Goal: Task Accomplishment & Management: Use online tool/utility

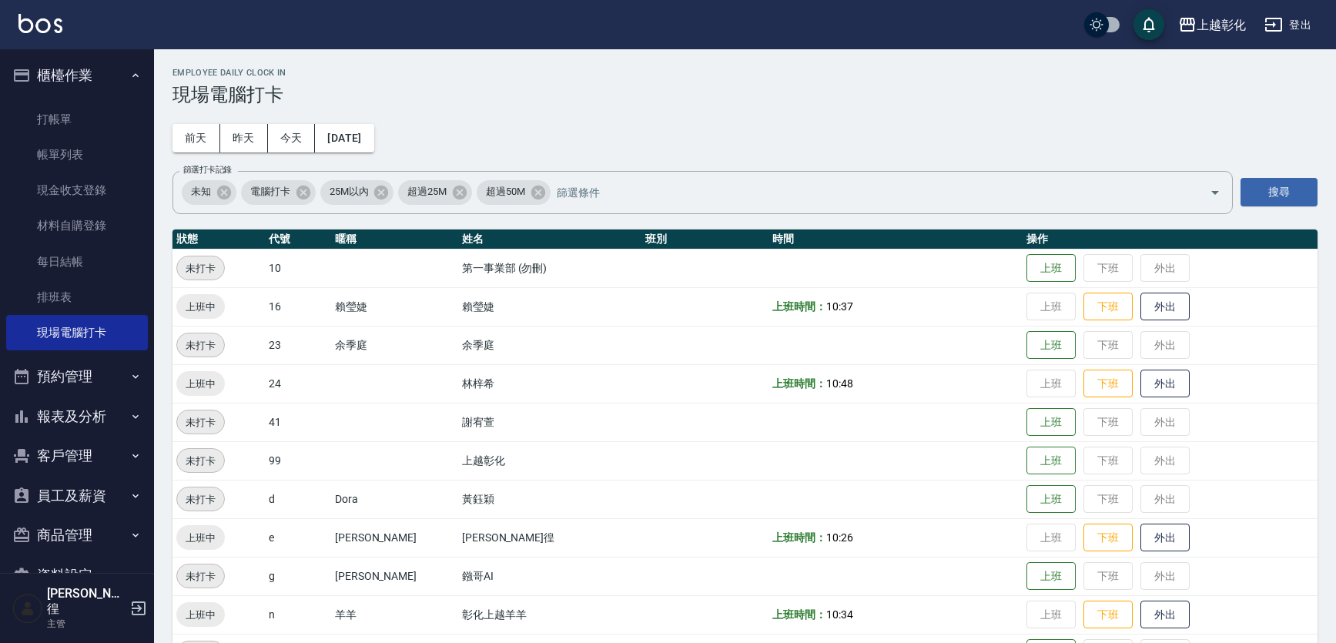
scroll to position [162, 0]
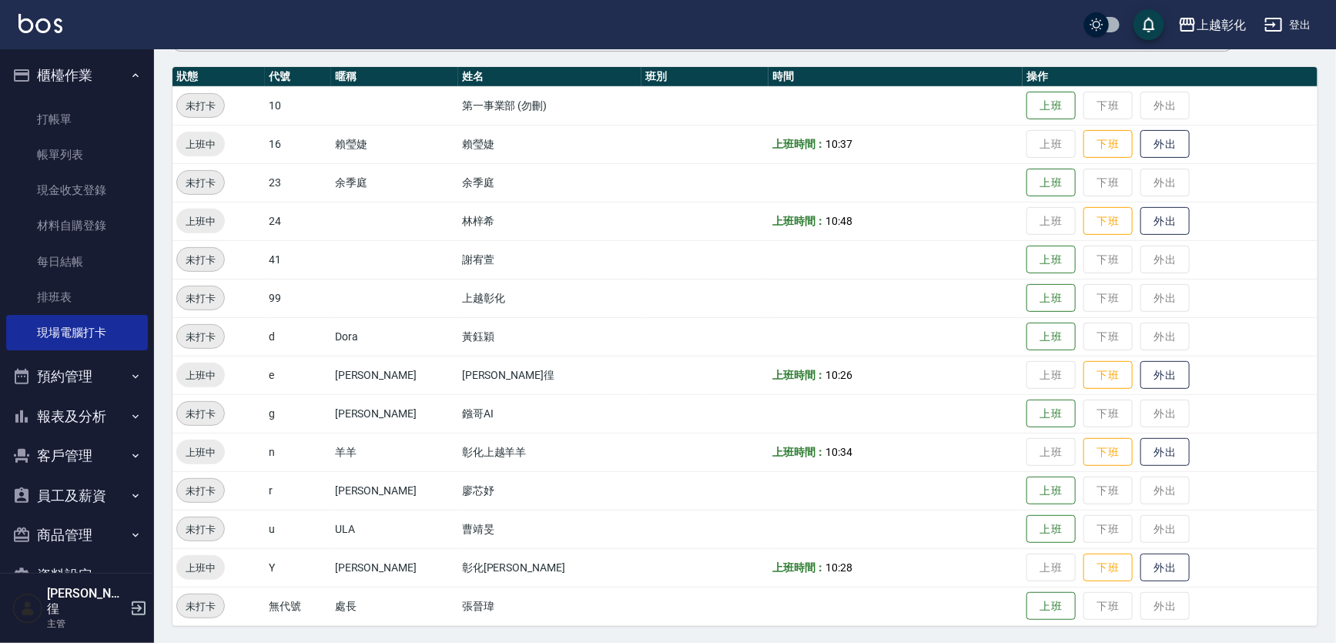
click at [109, 454] on button "客戶管理" at bounding box center [77, 456] width 142 height 40
click at [89, 479] on ul "客戶列表 卡券管理 入金管理" at bounding box center [77, 535] width 142 height 119
click at [86, 482] on link "客戶列表" at bounding box center [77, 499] width 142 height 35
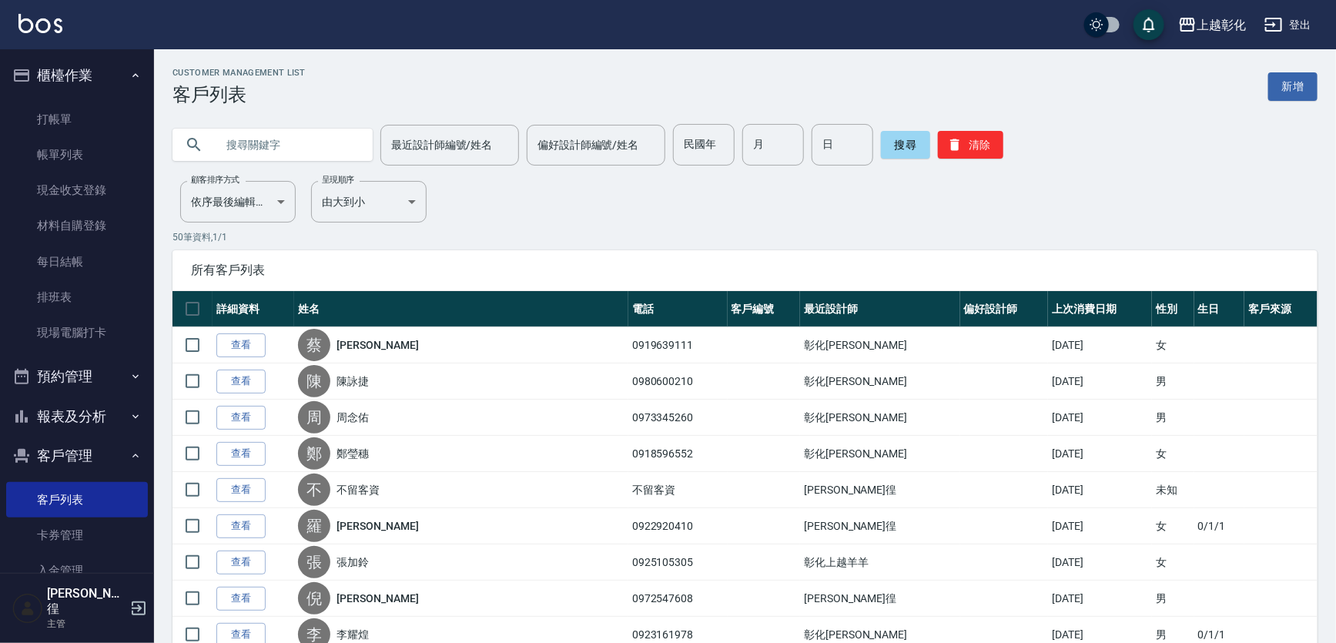
click at [252, 139] on input "text" at bounding box center [288, 145] width 145 height 42
type input "0936856908"
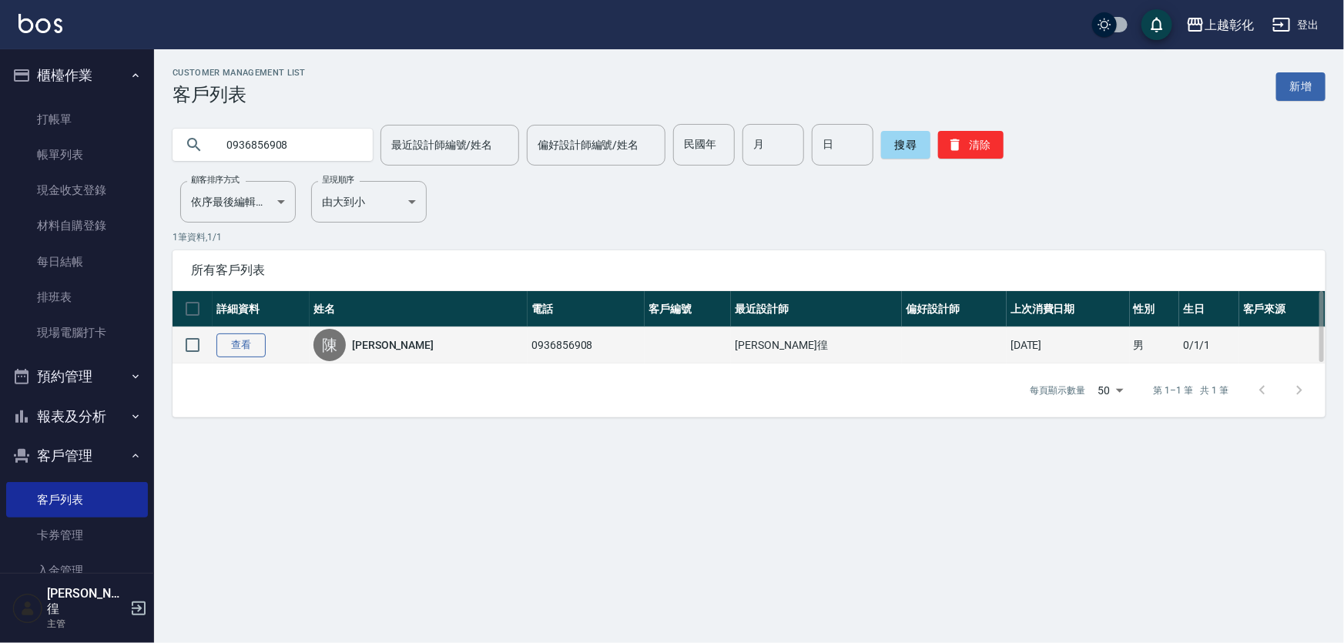
click at [240, 346] on link "查看" at bounding box center [240, 345] width 49 height 24
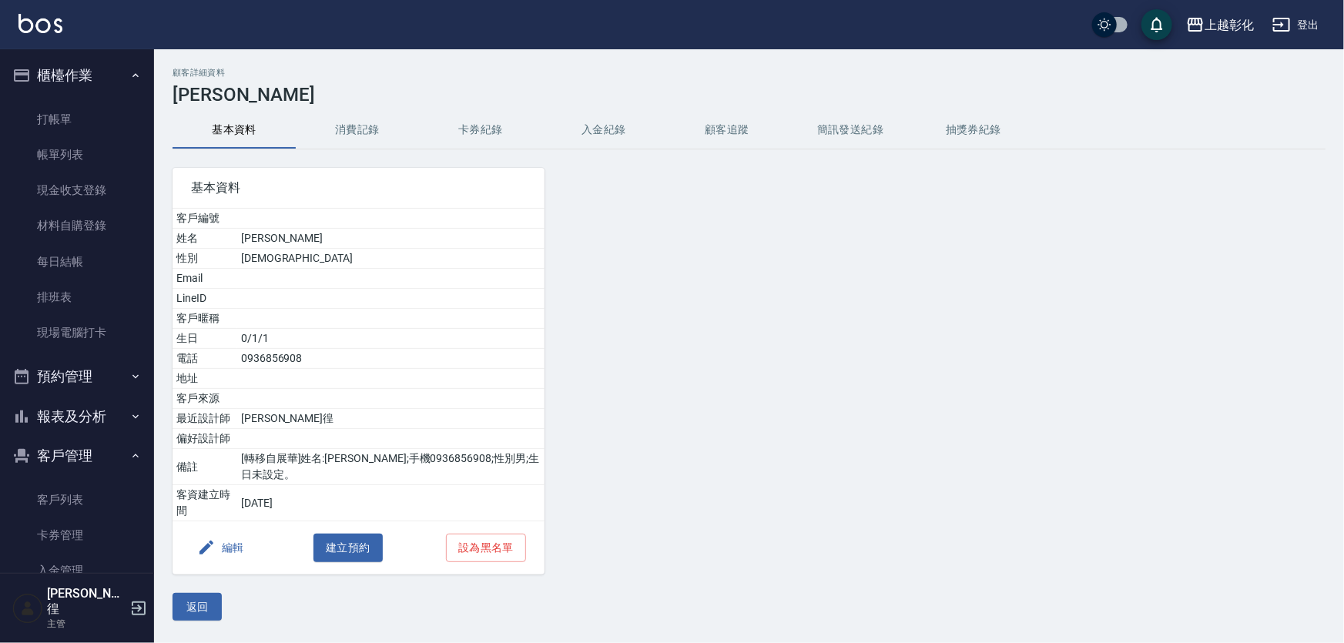
click at [516, 134] on button "卡券紀錄" at bounding box center [480, 130] width 123 height 37
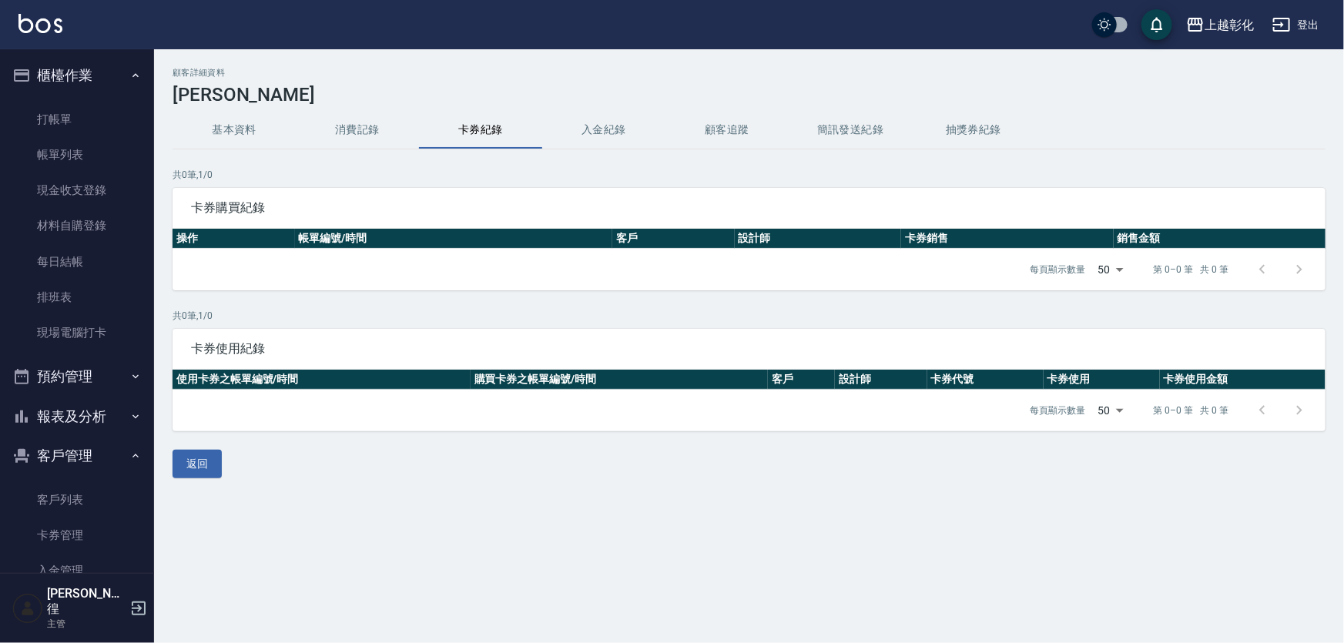
click at [565, 119] on button "入金紀錄" at bounding box center [603, 130] width 123 height 37
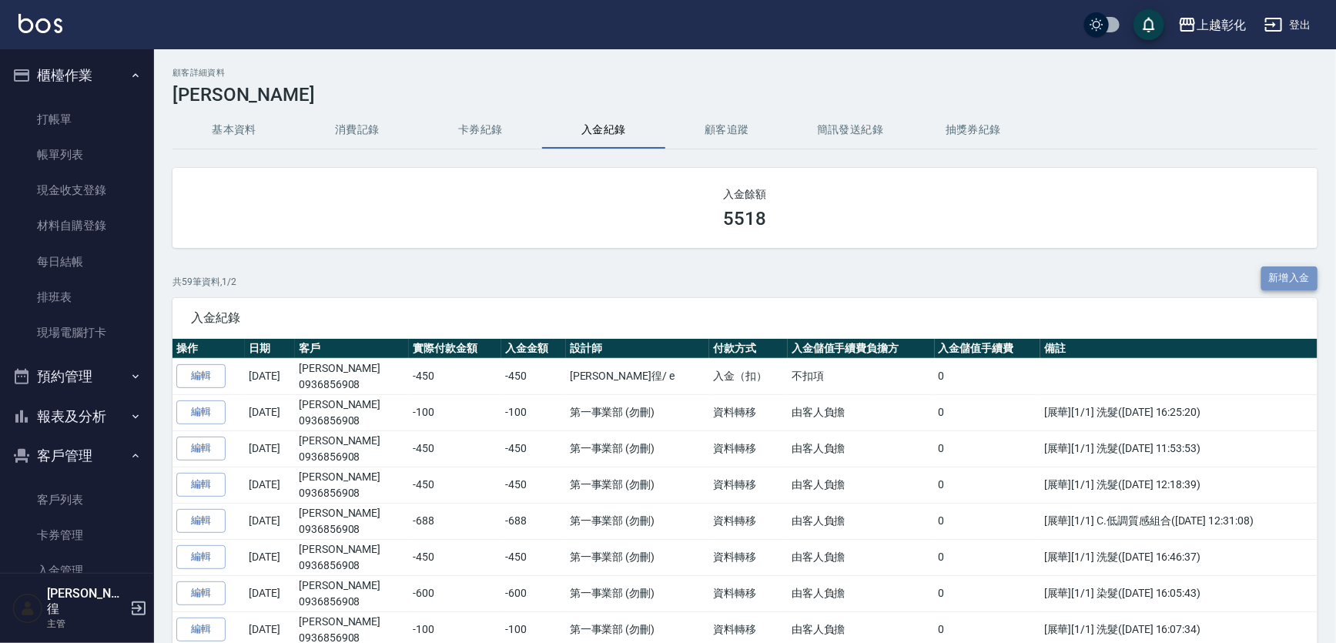
click at [1294, 278] on button "新增入金" at bounding box center [1289, 278] width 57 height 24
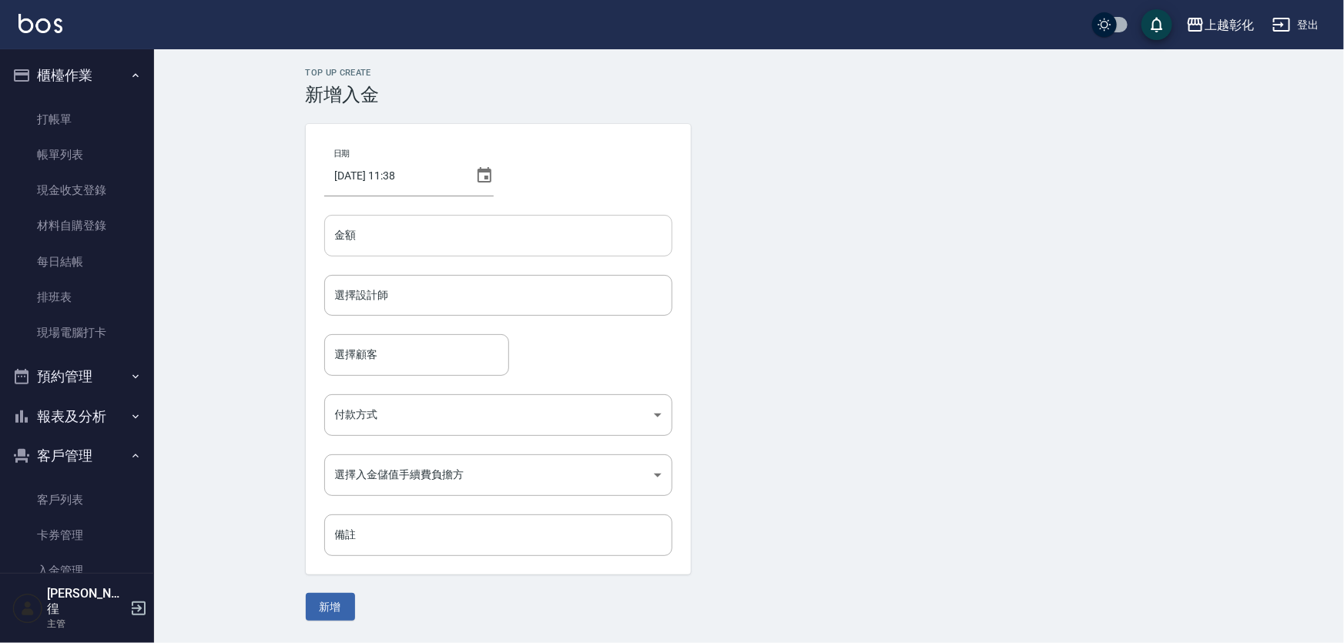
click at [517, 251] on input "金額" at bounding box center [498, 236] width 348 height 42
click at [411, 310] on div "選擇設計師" at bounding box center [498, 295] width 348 height 41
type input "-450"
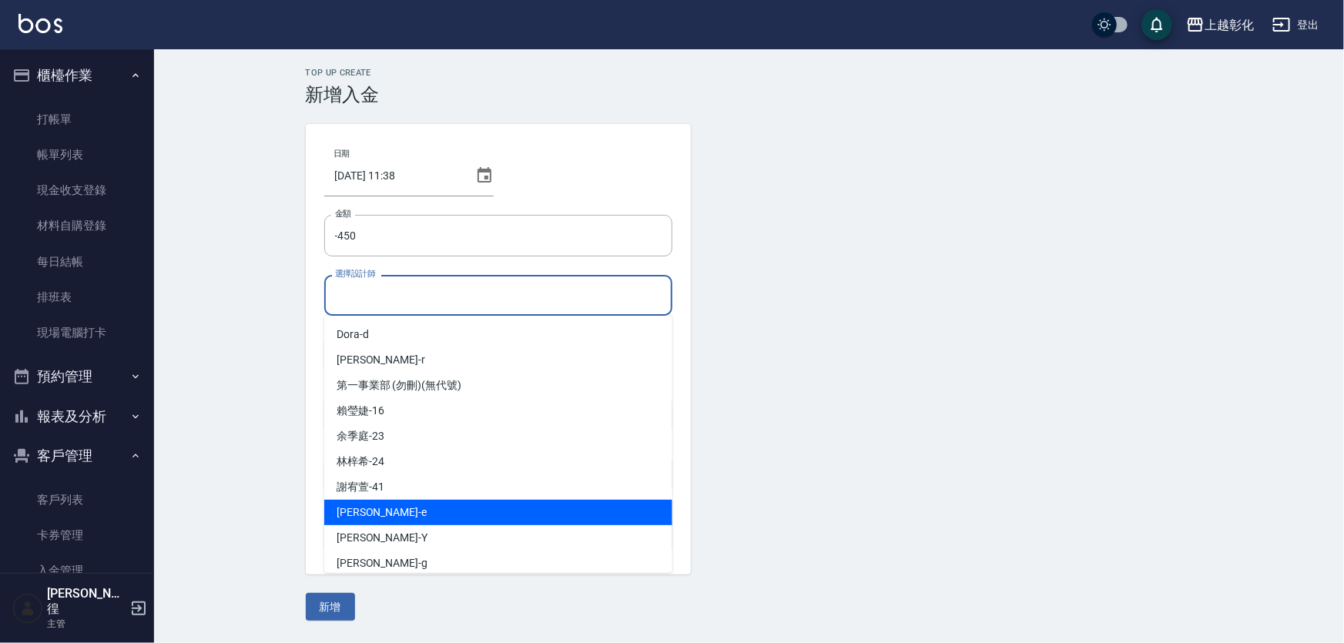
click at [371, 506] on div "[PERSON_NAME] -e" at bounding box center [498, 512] width 348 height 25
type input "[PERSON_NAME]-e"
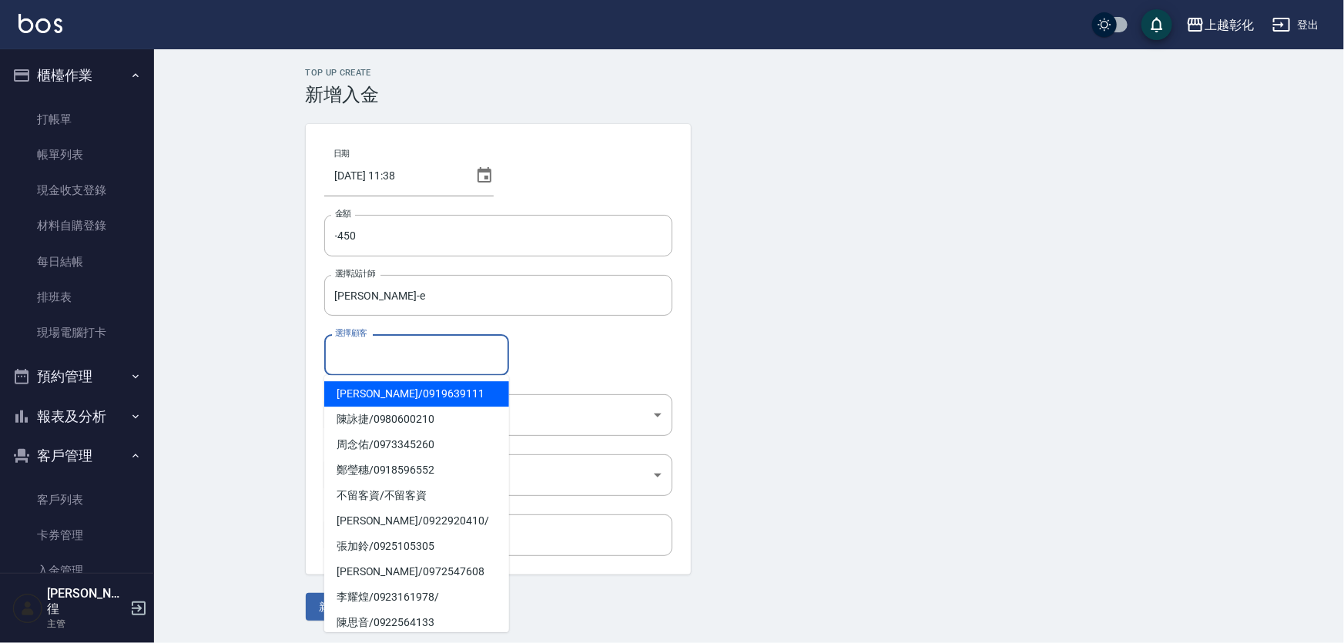
click at [377, 364] on input "選擇顧客" at bounding box center [416, 354] width 171 height 27
type input "0"
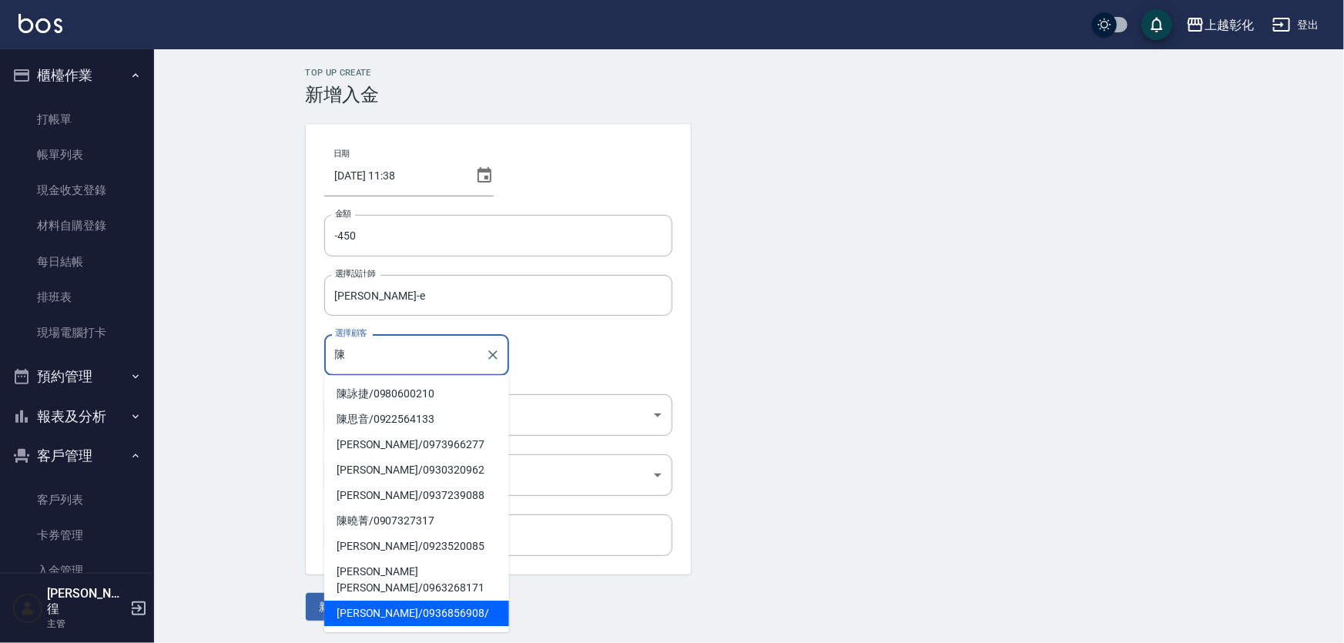
click at [417, 601] on span "[PERSON_NAME] / 0936856908 /" at bounding box center [416, 613] width 185 height 25
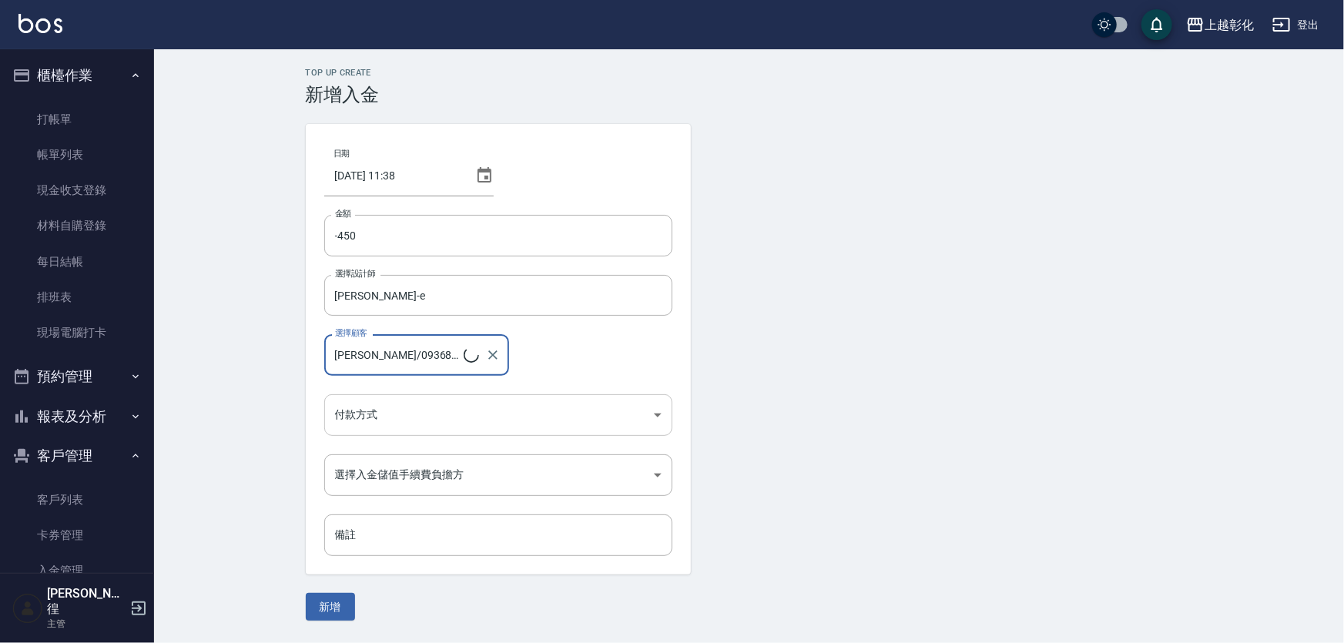
type input "[PERSON_NAME]/0936856908/"
click at [419, 405] on body "上越彰化 登出 櫃檯作業 打帳單 帳單列表 現金收支登錄 材料自購登錄 每日結帳 排班表 現場電腦打卡 預約管理 預約管理 單日預約紀錄 單週預約紀錄 報表及…" at bounding box center [672, 321] width 1344 height 643
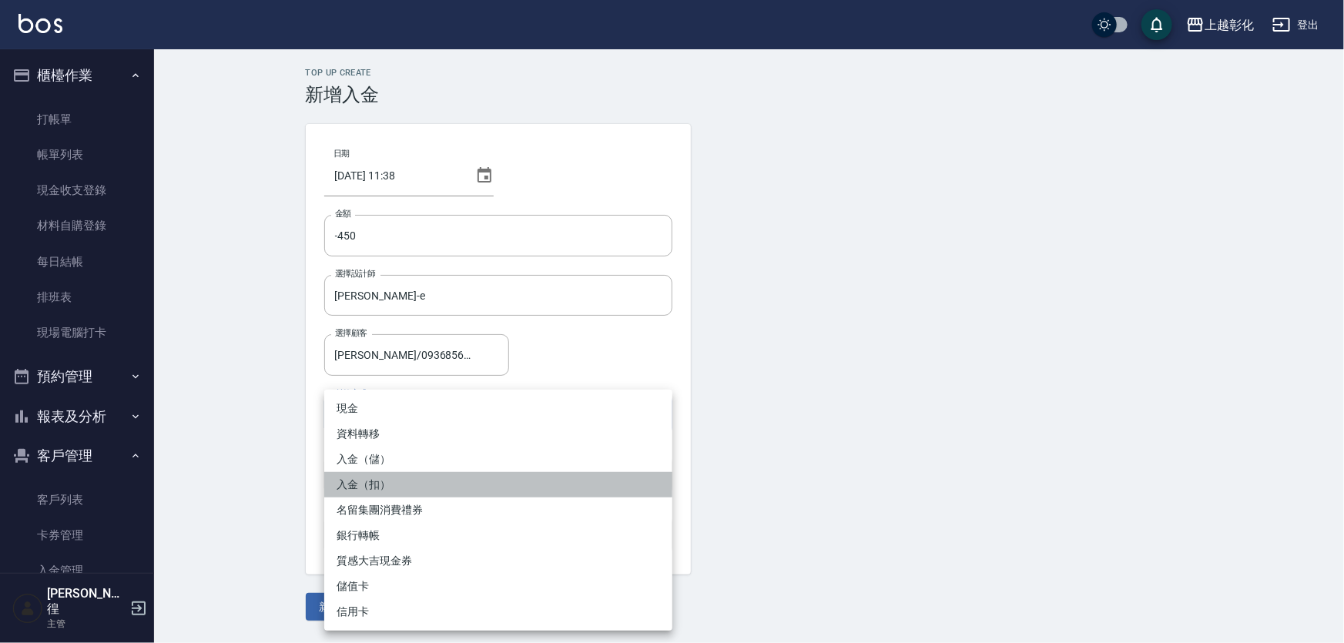
click at [357, 482] on li "入金（扣）" at bounding box center [498, 484] width 348 height 25
type input "入金（扣）"
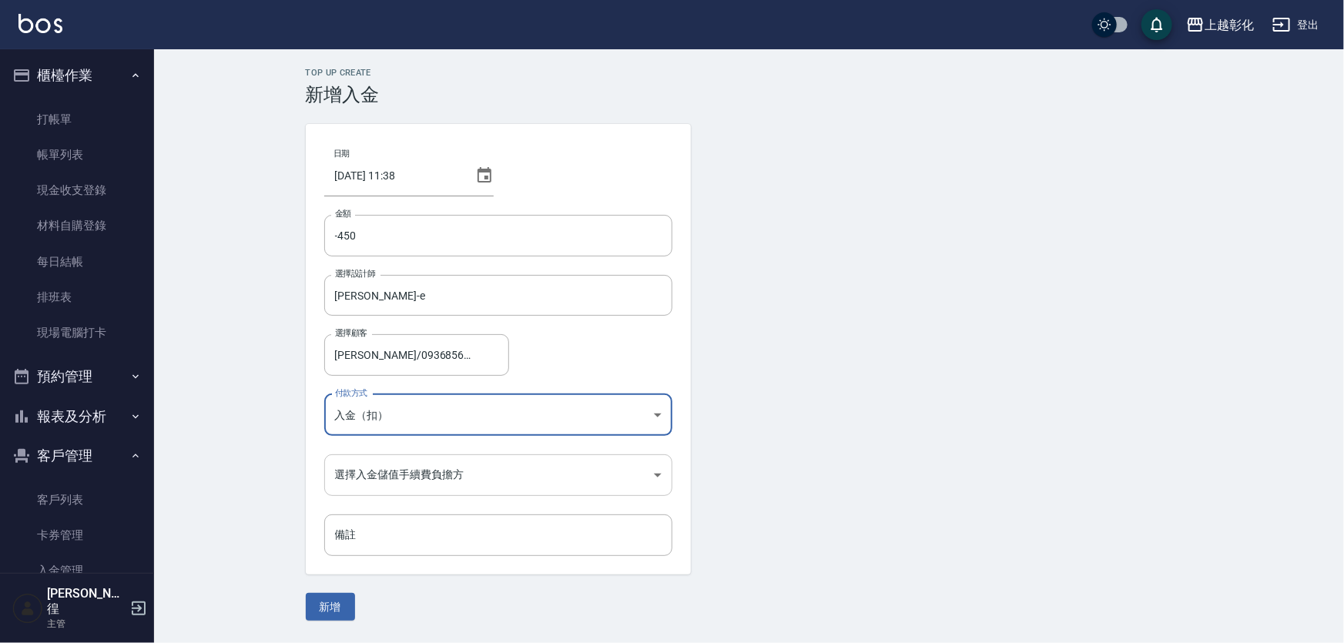
click at [382, 461] on body "上越彰化 登出 櫃檯作業 打帳單 帳單列表 現金收支登錄 材料自購登錄 每日結帳 排班表 現場電腦打卡 預約管理 預約管理 單日預約紀錄 單週預約紀錄 報表及…" at bounding box center [672, 321] width 1344 height 643
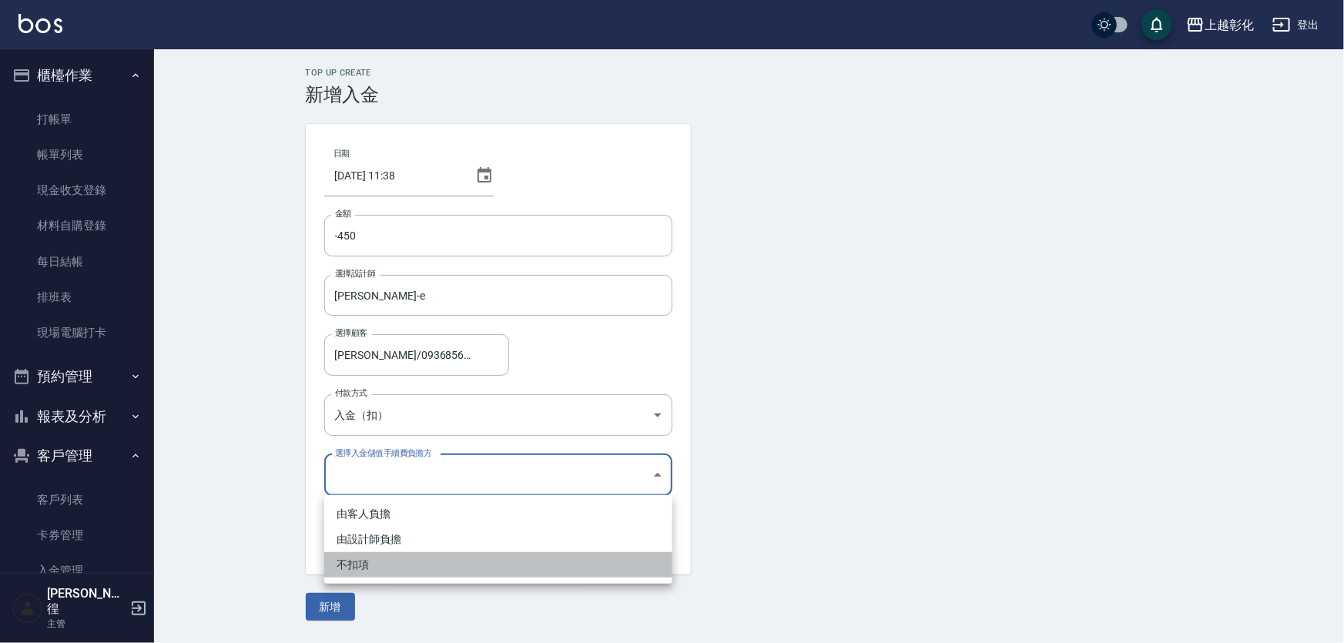
click at [369, 566] on li "不扣項" at bounding box center [498, 564] width 348 height 25
type input "WITHOUTHANDLINGFEE"
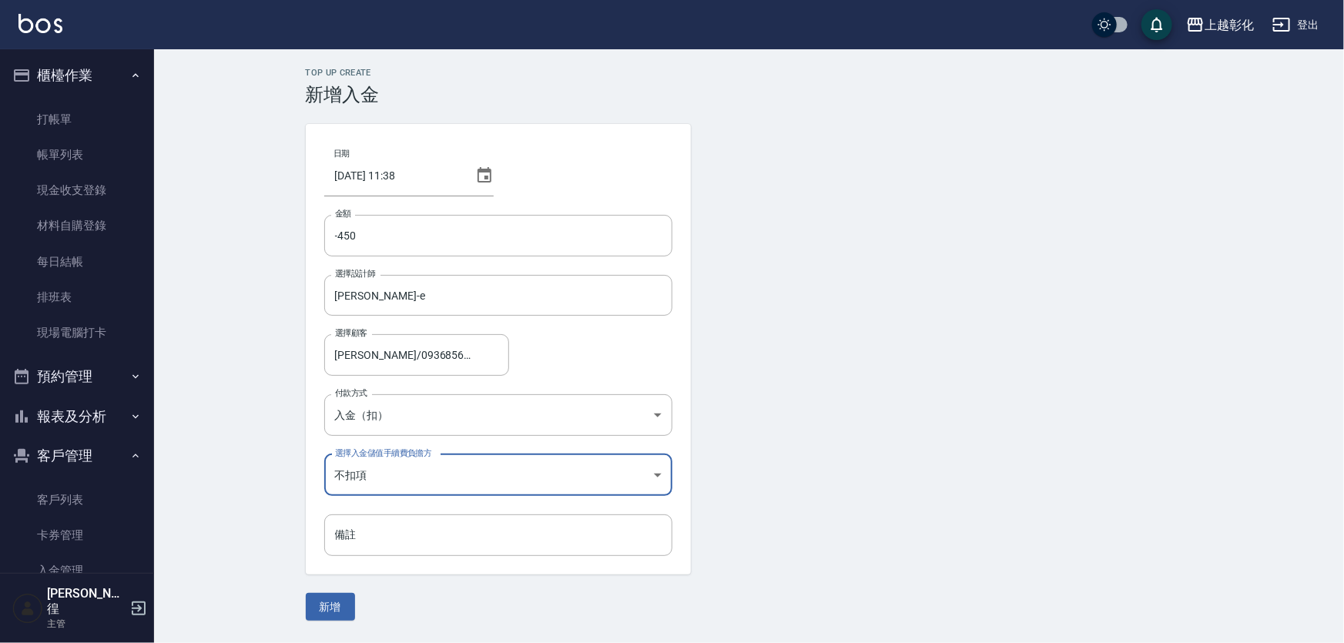
click at [332, 624] on div "Top Up Create 新增入金 日期 [DATE] 11:38 金額 -450 金額 選擇設計師 [PERSON_NAME]-e 選擇設計師 選擇顧客 …" at bounding box center [749, 344] width 1190 height 590
click at [332, 618] on button "新增" at bounding box center [330, 607] width 49 height 28
